Goal: Task Accomplishment & Management: Use online tool/utility

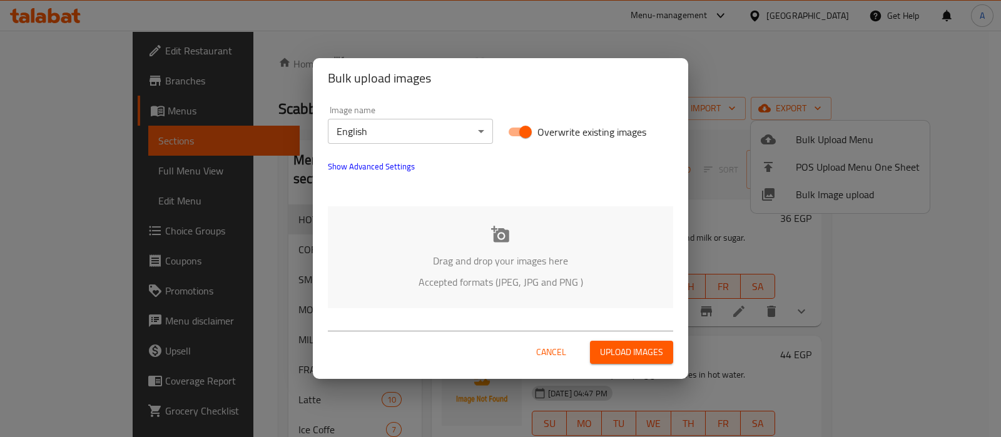
drag, startPoint x: 552, startPoint y: 346, endPoint x: 557, endPoint y: 340, distance: 8.5
click at [552, 346] on span "Cancel" at bounding box center [551, 353] width 30 height 16
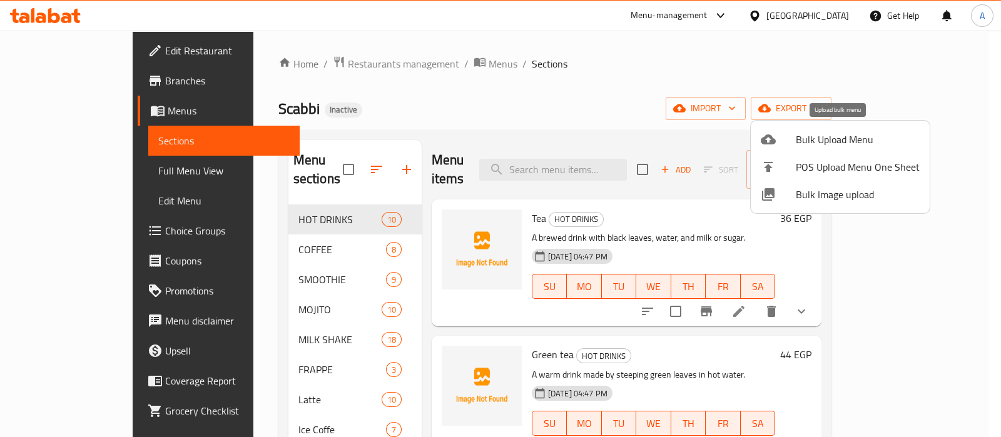
click at [835, 136] on span "Bulk Upload Menu" at bounding box center [857, 139] width 124 height 15
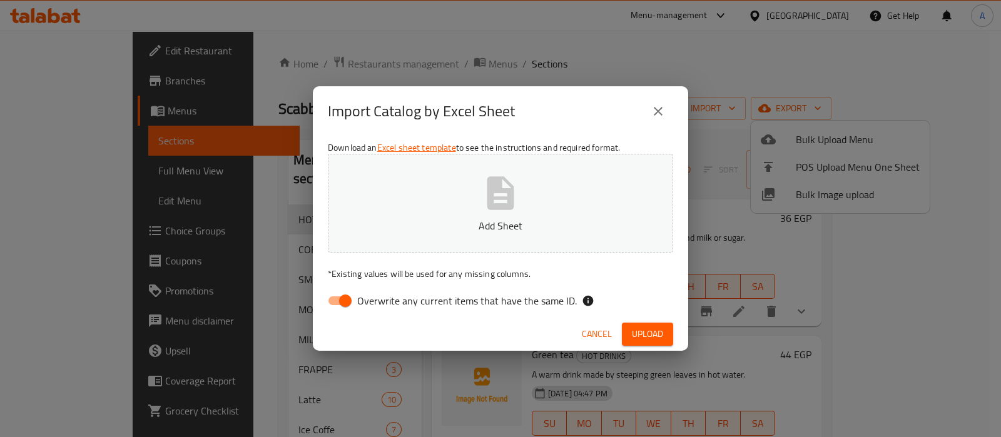
click at [342, 303] on input "Overwrite any current items that have the same ID." at bounding box center [345, 301] width 71 height 24
checkbox input "false"
click at [471, 208] on button "Add Sheet" at bounding box center [500, 203] width 345 height 99
click at [644, 326] on span "Upload" at bounding box center [647, 334] width 31 height 16
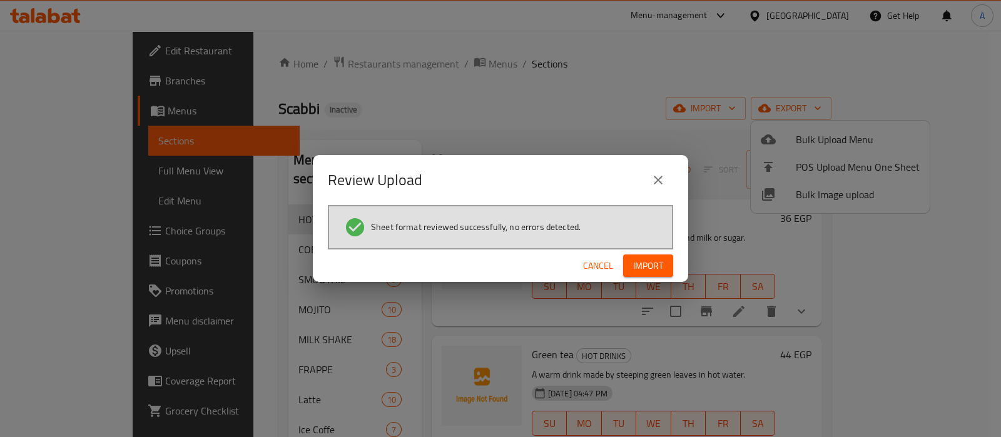
click at [642, 259] on span "Import" at bounding box center [648, 266] width 30 height 16
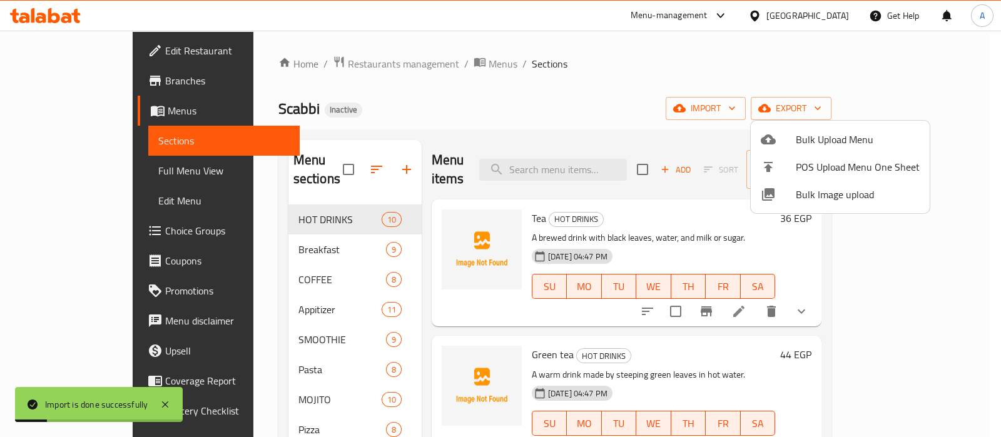
click at [710, 61] on div at bounding box center [500, 218] width 1001 height 437
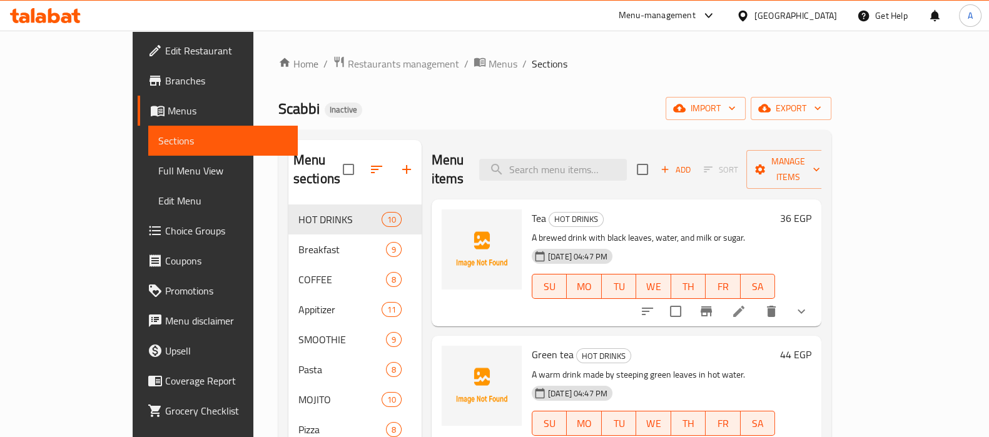
click at [148, 159] on link "Full Menu View" at bounding box center [222, 171] width 149 height 30
click at [158, 173] on span "Full Menu View" at bounding box center [222, 170] width 129 height 15
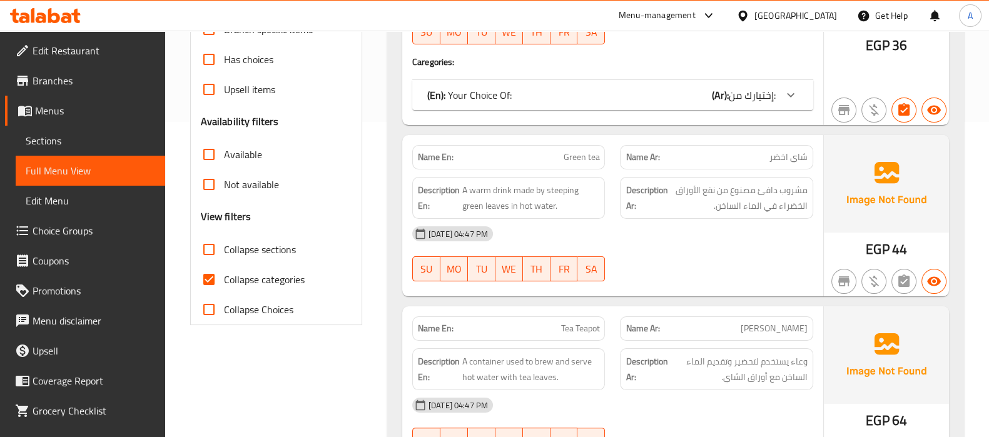
scroll to position [391, 0]
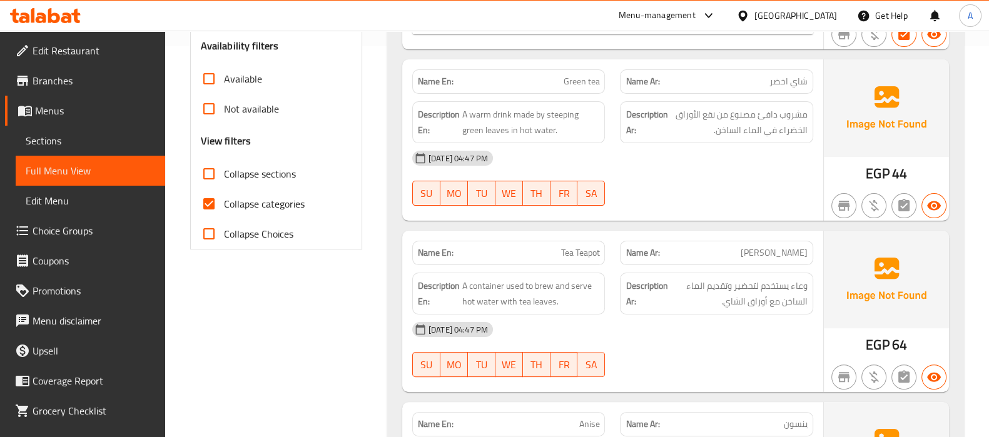
click at [213, 201] on input "Collapse categories" at bounding box center [209, 204] width 30 height 30
checkbox input "false"
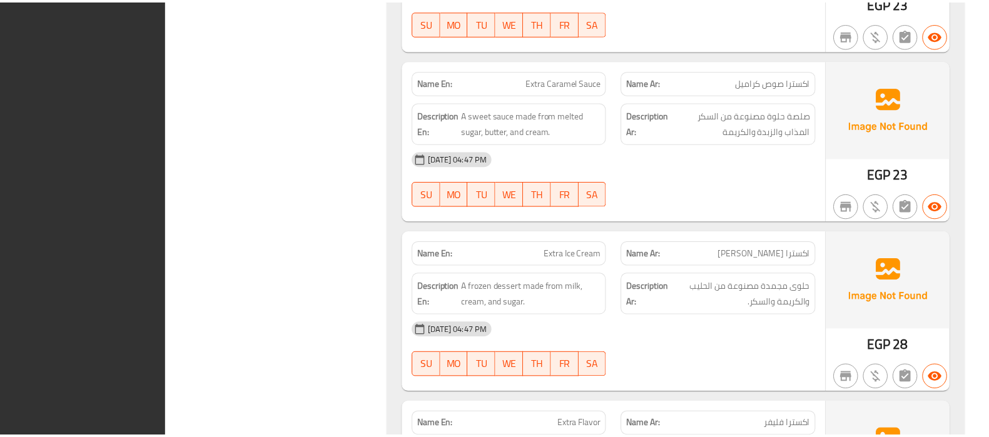
scroll to position [33566, 0]
